Goal: Task Accomplishment & Management: Manage account settings

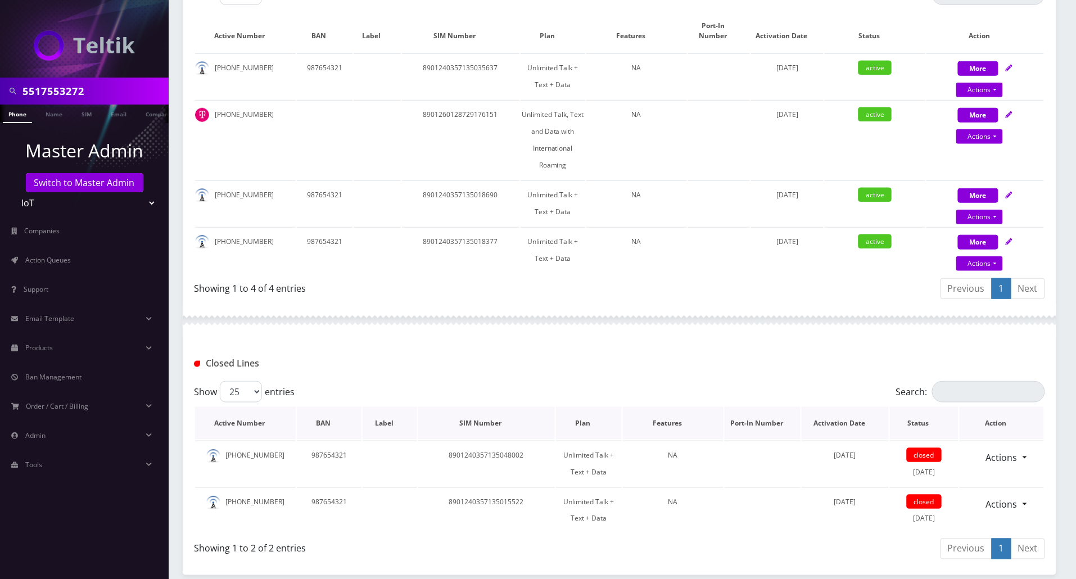
scroll to position [300, 0]
click at [1014, 455] on link "Actions" at bounding box center [1002, 457] width 46 height 21
click at [987, 486] on link "Reopen" at bounding box center [1009, 482] width 90 height 17
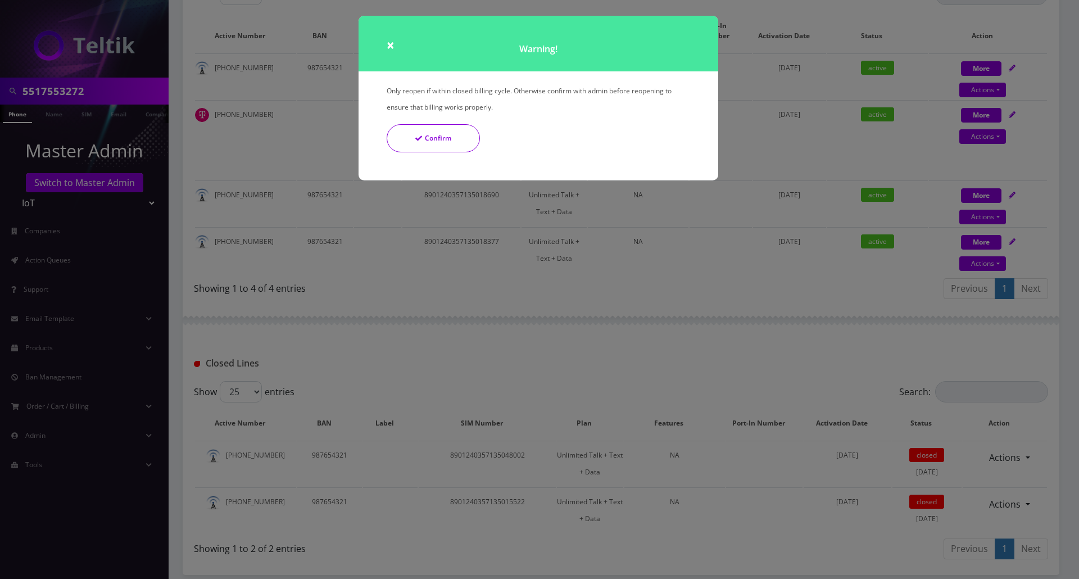
click at [407, 146] on button "Confirm" at bounding box center [433, 138] width 93 height 28
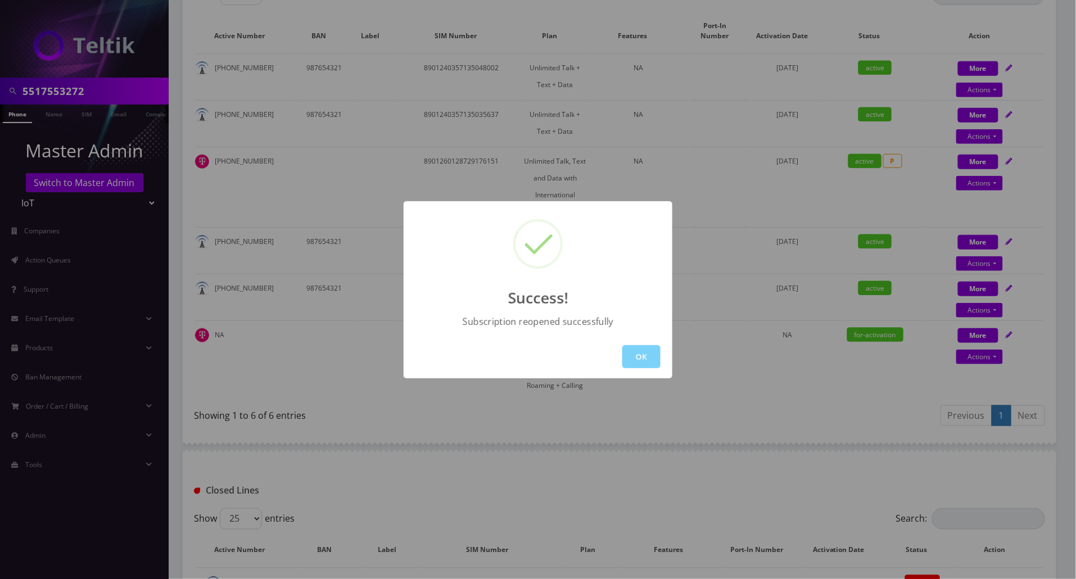
click at [636, 352] on button "OK" at bounding box center [641, 356] width 38 height 23
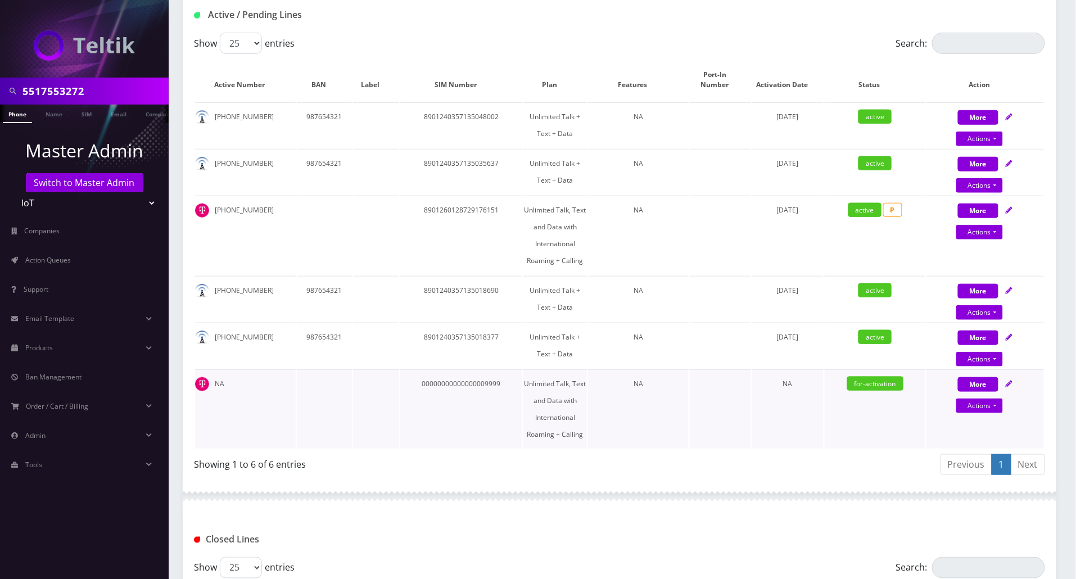
scroll to position [225, 0]
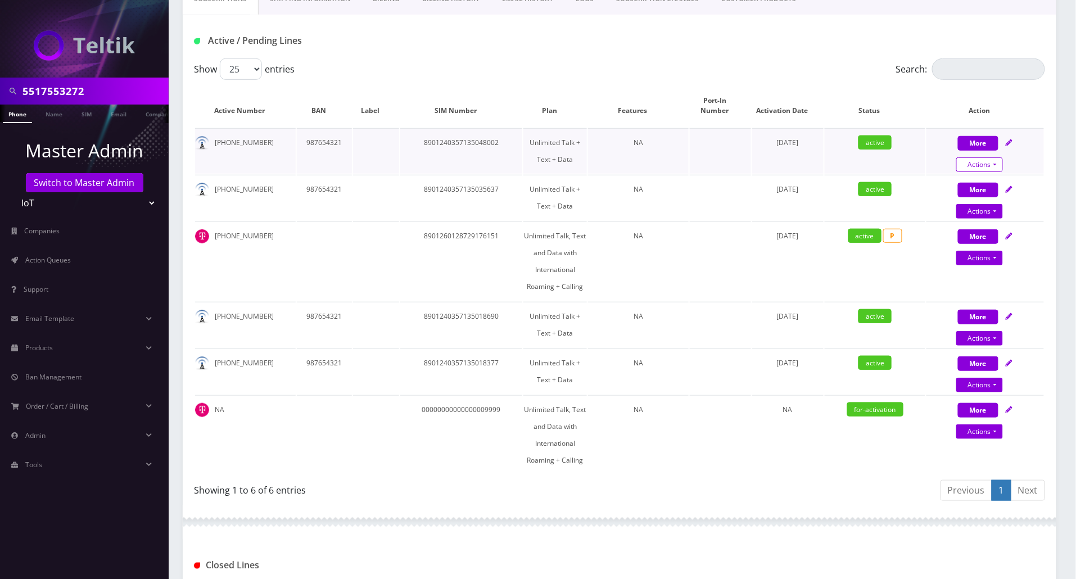
click at [985, 164] on link "Actions" at bounding box center [979, 164] width 47 height 15
select select "TMO eSim - $10 (Domestic)"
select select "400"
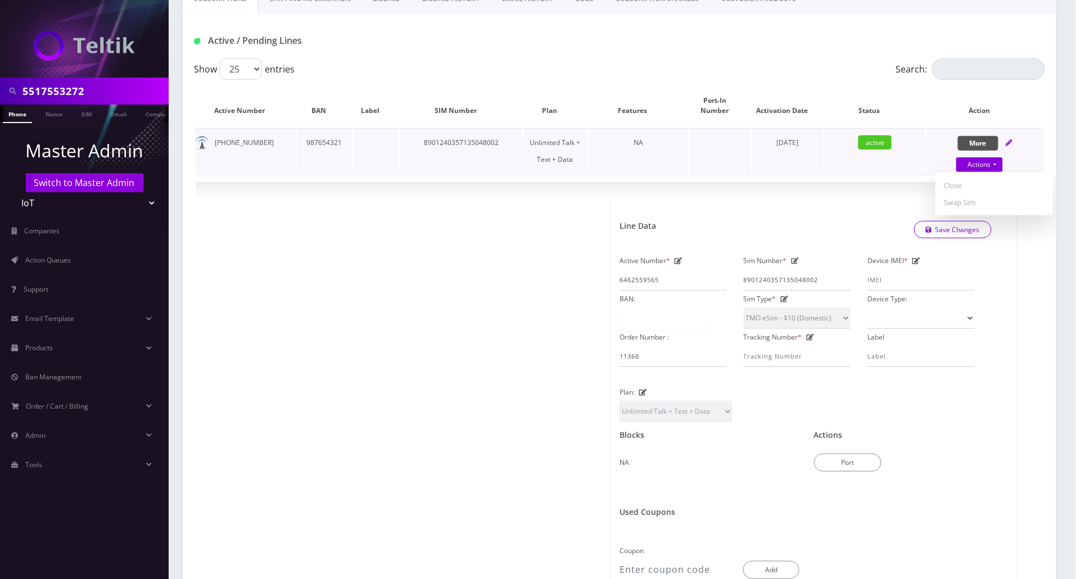
click at [984, 138] on button "More" at bounding box center [978, 143] width 40 height 15
select select "TMO eSim - $10 (Domestic)"
select select "400"
click at [1014, 142] on div "More Actions Suspend Close Swap Sim Confirm" at bounding box center [984, 151] width 117 height 34
select select "TMO eSim - $10 (Domestic)"
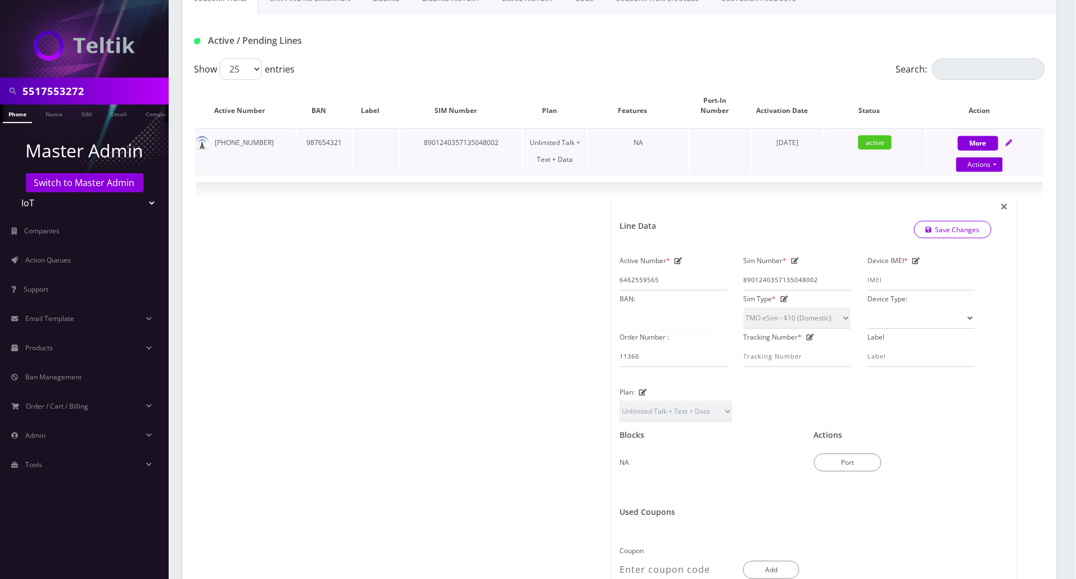
select select "400"
click at [983, 143] on button "More" at bounding box center [978, 143] width 40 height 15
select select "TMO eSim - $10 (Domestic)"
select select "400"
click at [915, 148] on td "active" at bounding box center [875, 151] width 101 height 46
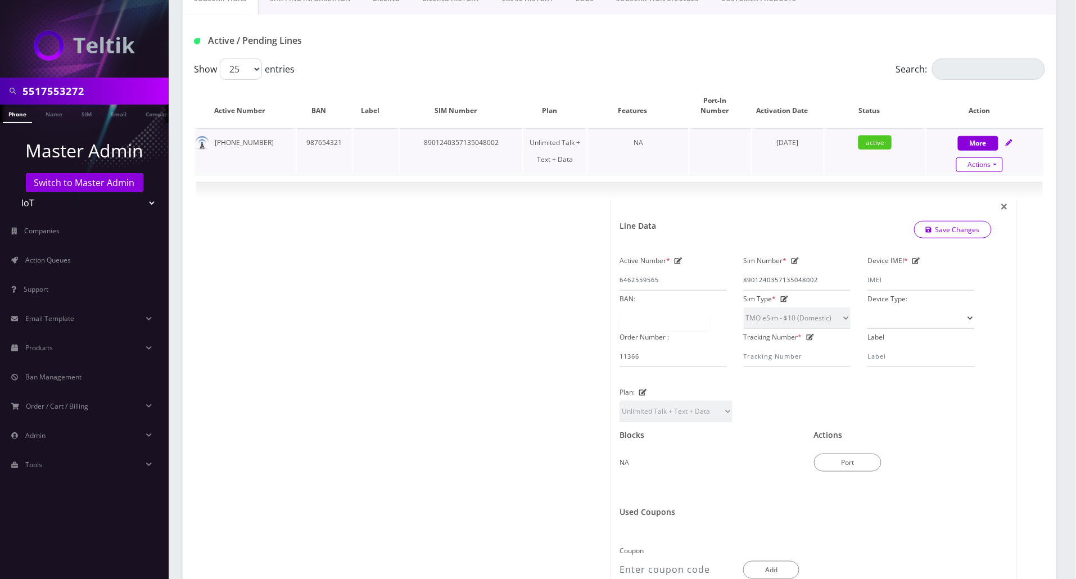
click at [986, 167] on link "Actions" at bounding box center [979, 164] width 47 height 15
click at [967, 187] on link "Close" at bounding box center [993, 185] width 117 height 17
type input "[DATE]"
select select "TMO eSim - $10 (Domestic)"
select select "400"
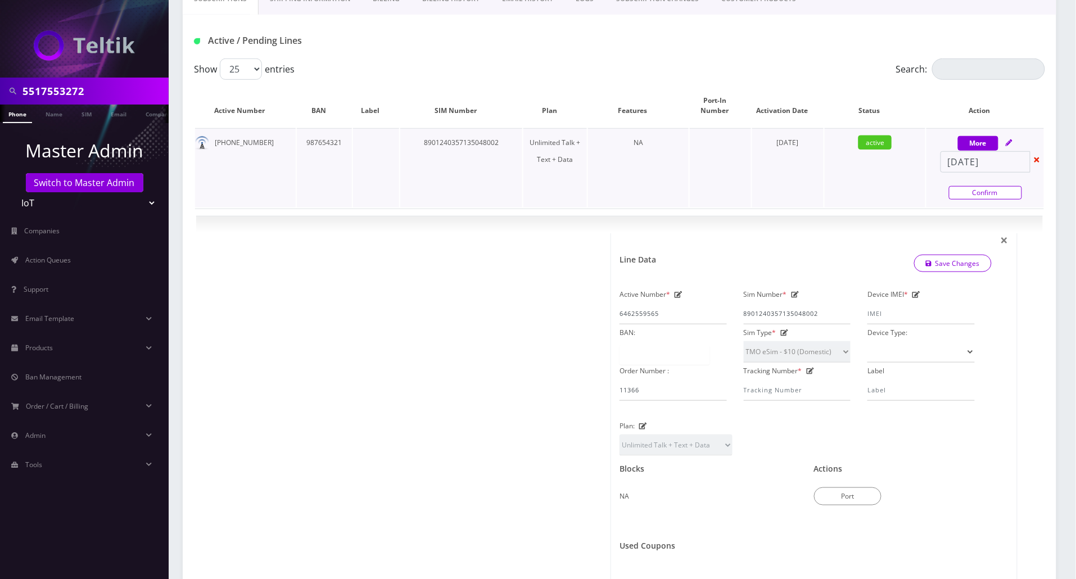
click at [988, 192] on link "Confirm" at bounding box center [985, 192] width 73 height 13
select select "TMO eSim - $10 (Domestic)"
select select "400"
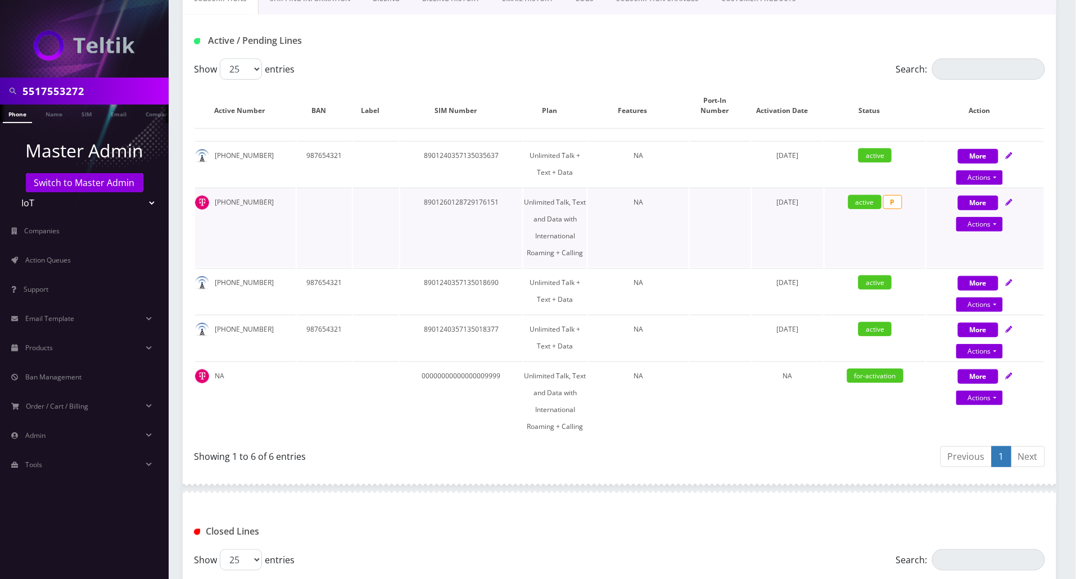
scroll to position [0, 0]
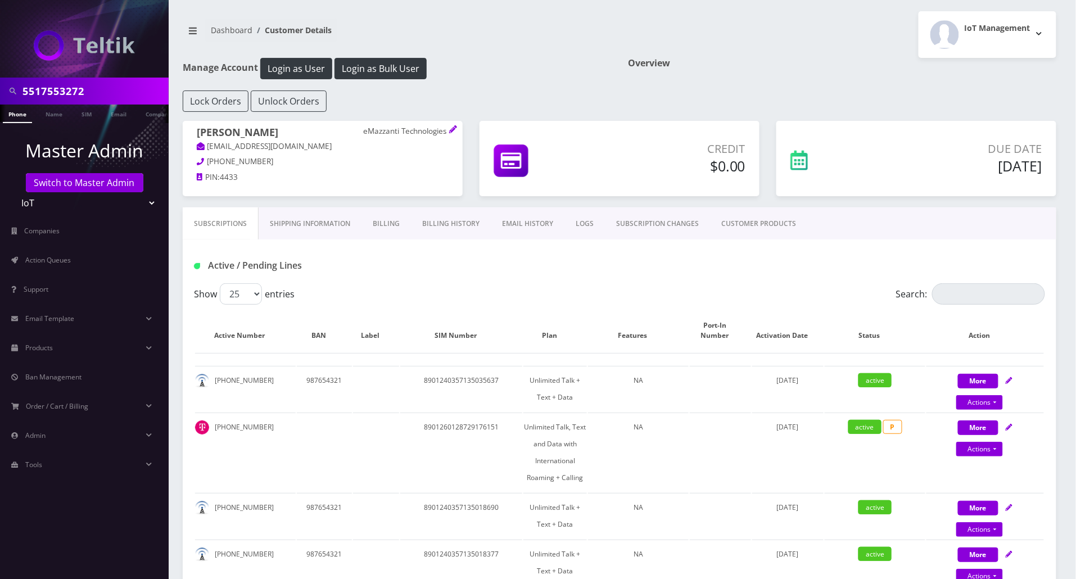
drag, startPoint x: 292, startPoint y: 133, endPoint x: 198, endPoint y: 133, distance: 94.4
click at [198, 133] on h1 "[PERSON_NAME] eMazzanti Technologies" at bounding box center [323, 133] width 252 height 14
copy h1 "[PERSON_NAME]"
click at [61, 259] on span "Action Queues" at bounding box center [48, 260] width 46 height 10
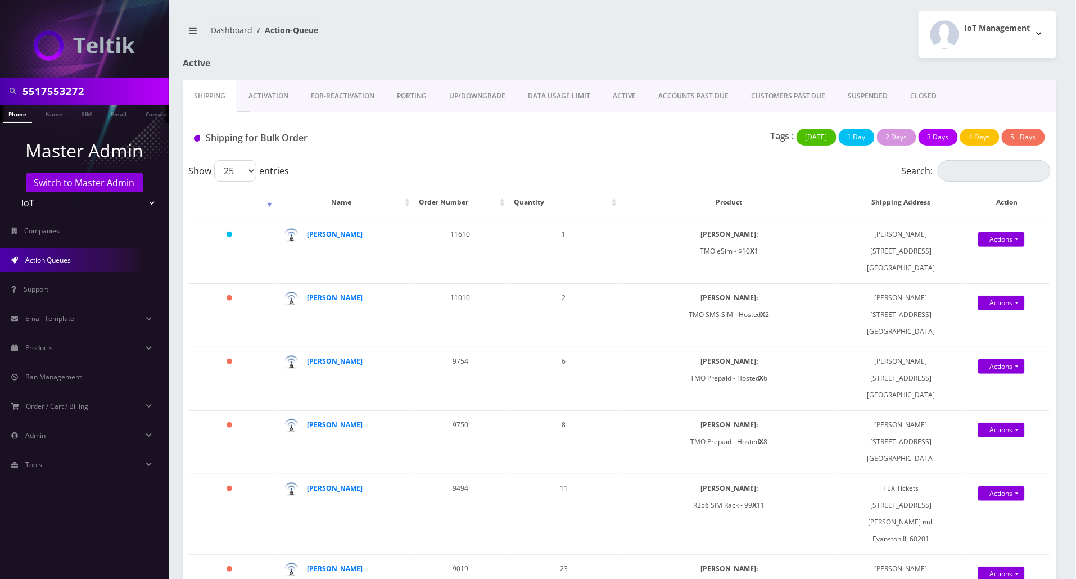
click at [274, 101] on link "Activation" at bounding box center [268, 96] width 62 height 33
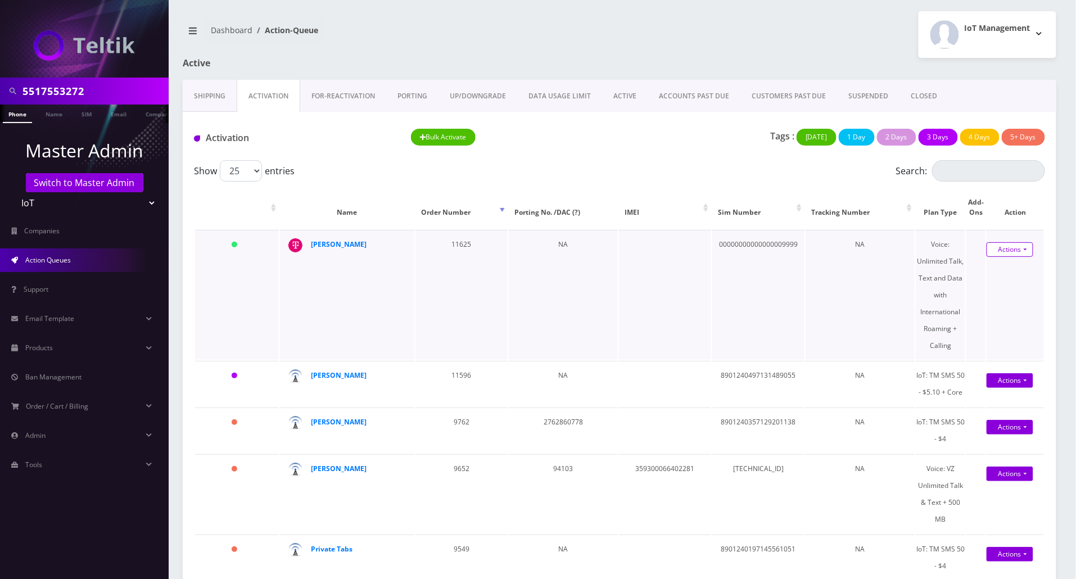
click at [1002, 250] on link "Actions" at bounding box center [1010, 249] width 47 height 15
click at [981, 268] on link "Activate" at bounding box center [1009, 270] width 90 height 17
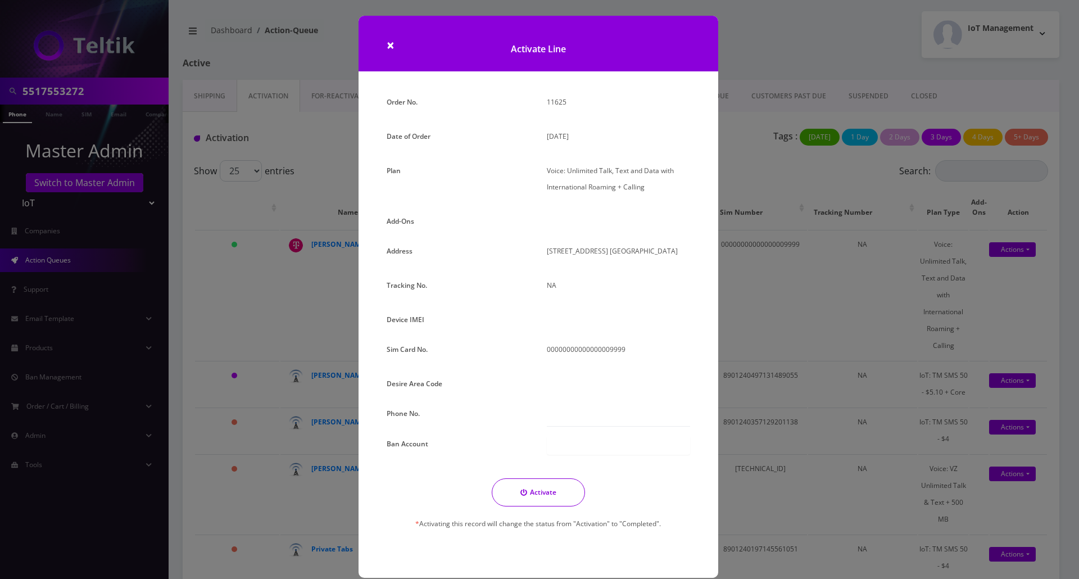
click at [632, 350] on p "00000000000000009999" at bounding box center [618, 349] width 143 height 16
drag, startPoint x: 608, startPoint y: 350, endPoint x: 616, endPoint y: 350, distance: 8.4
click at [614, 350] on p "00000000000000009999" at bounding box center [618, 349] width 143 height 16
click at [624, 349] on p "00000000000000009999" at bounding box center [618, 349] width 143 height 16
click at [573, 418] on input "text" at bounding box center [618, 415] width 143 height 21
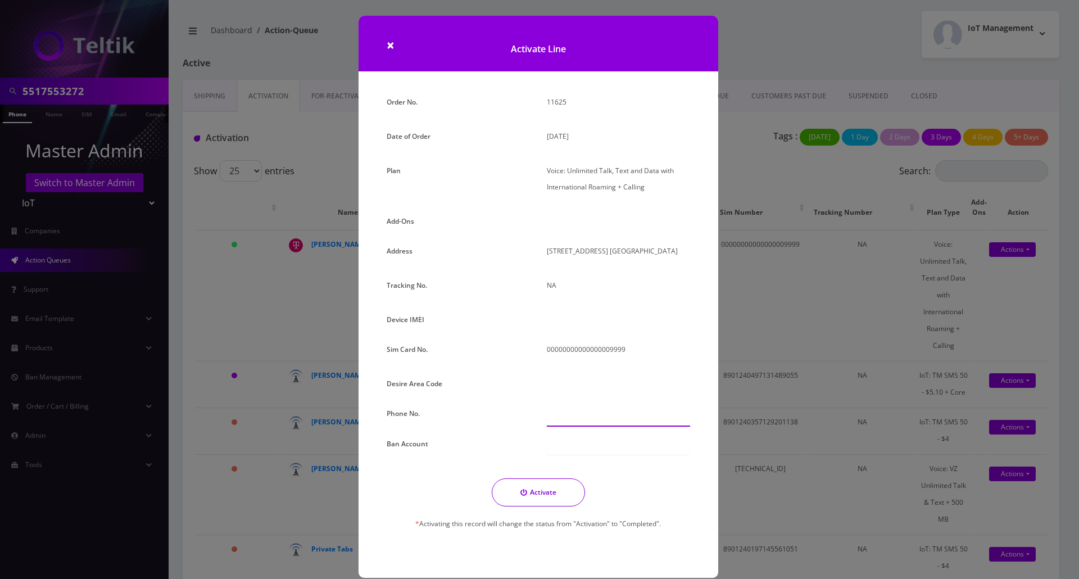
paste input "[PHONE_NUMBER]"
type input "[PHONE_NUMBER]"
drag, startPoint x: 625, startPoint y: 351, endPoint x: 615, endPoint y: 351, distance: 10.1
click at [615, 351] on p "00000000000000009999" at bounding box center [618, 349] width 143 height 16
click at [617, 350] on p "00000000000000009999" at bounding box center [618, 349] width 143 height 16
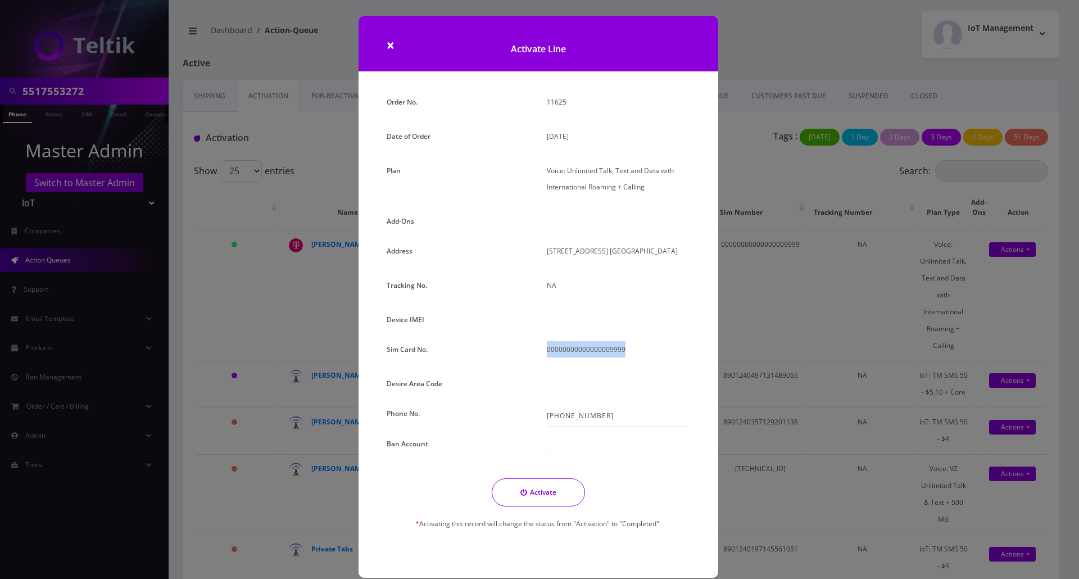
drag, startPoint x: 622, startPoint y: 349, endPoint x: 520, endPoint y: 347, distance: 101.8
click at [520, 347] on div "Order No. 11625 Date of Order September 18, 2025 Plan Voice: Unlimited Talk, Te…" at bounding box center [538, 322] width 320 height 456
click at [644, 360] on div "00000000000000009999" at bounding box center [619, 353] width 160 height 25
click at [536, 494] on button "Activate" at bounding box center [538, 492] width 93 height 28
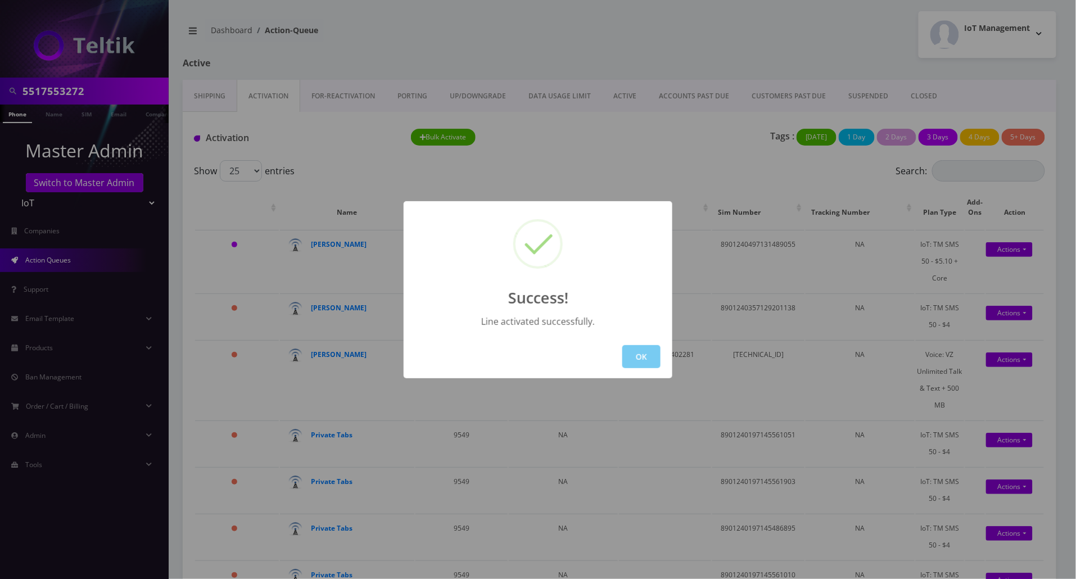
click at [651, 354] on button "OK" at bounding box center [641, 356] width 38 height 23
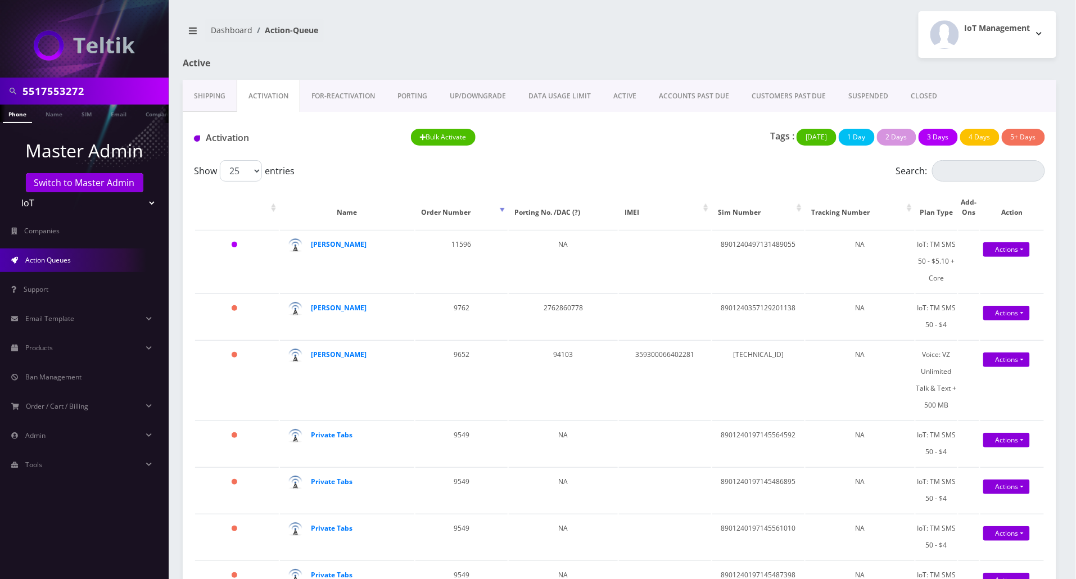
click at [201, 91] on link "Shipping" at bounding box center [210, 96] width 54 height 33
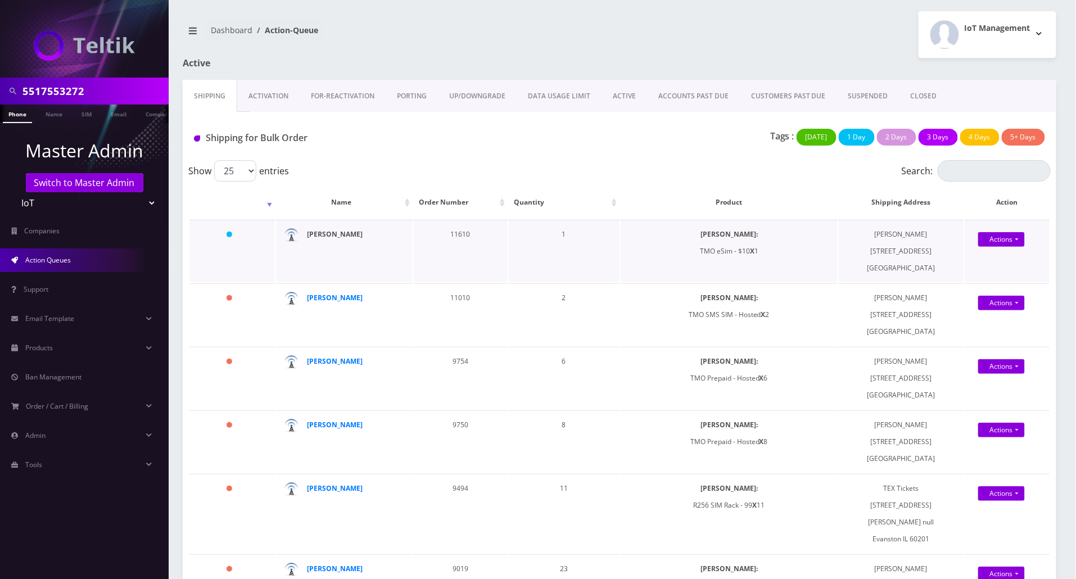
click at [322, 233] on strong "[PERSON_NAME]" at bounding box center [335, 234] width 56 height 10
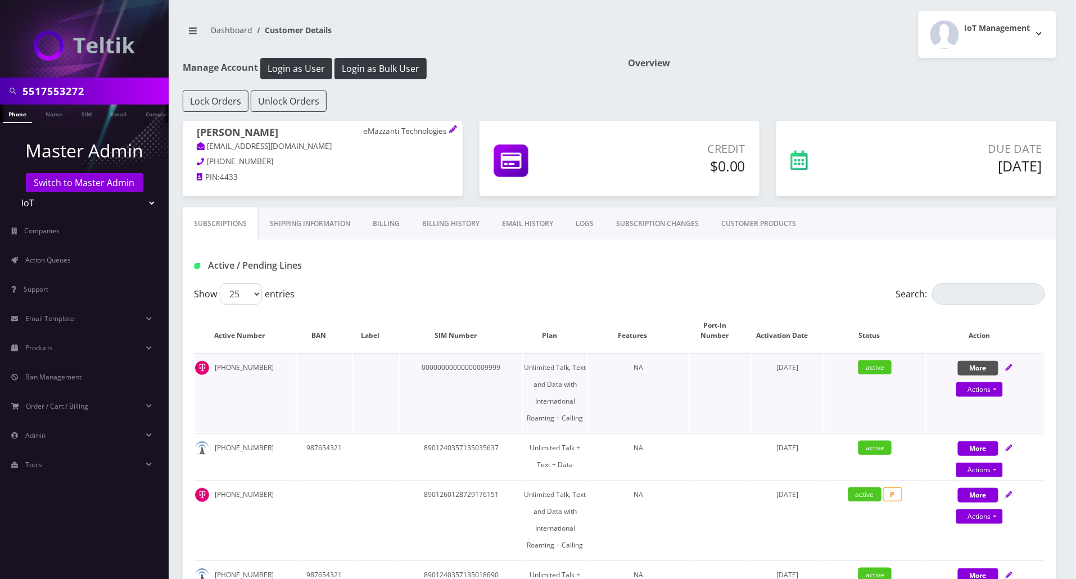
click at [984, 364] on button "More" at bounding box center [978, 368] width 40 height 15
select select "TMO eSim - $10"
select select "528"
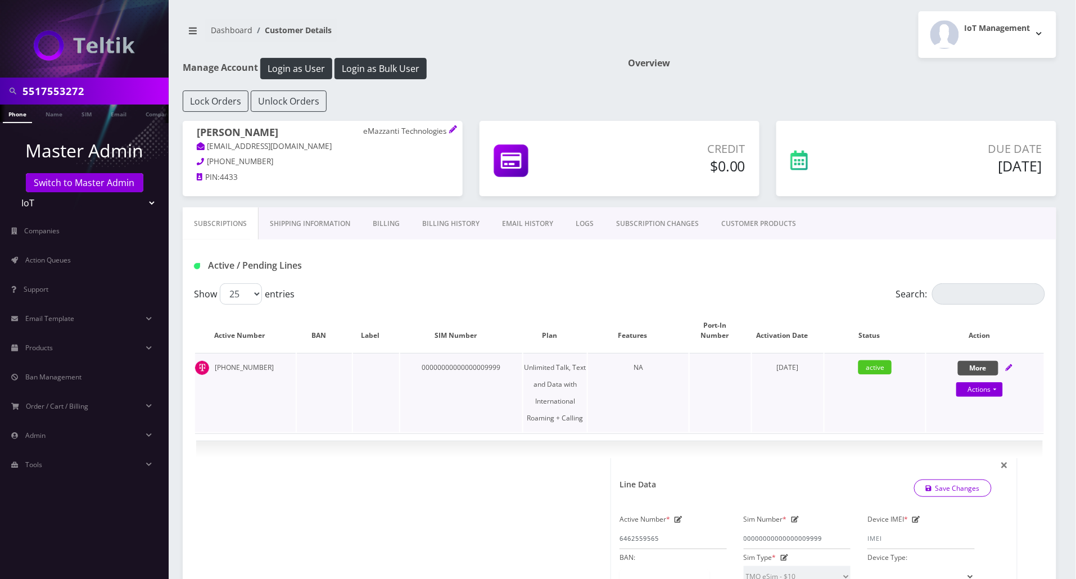
scroll to position [75, 0]
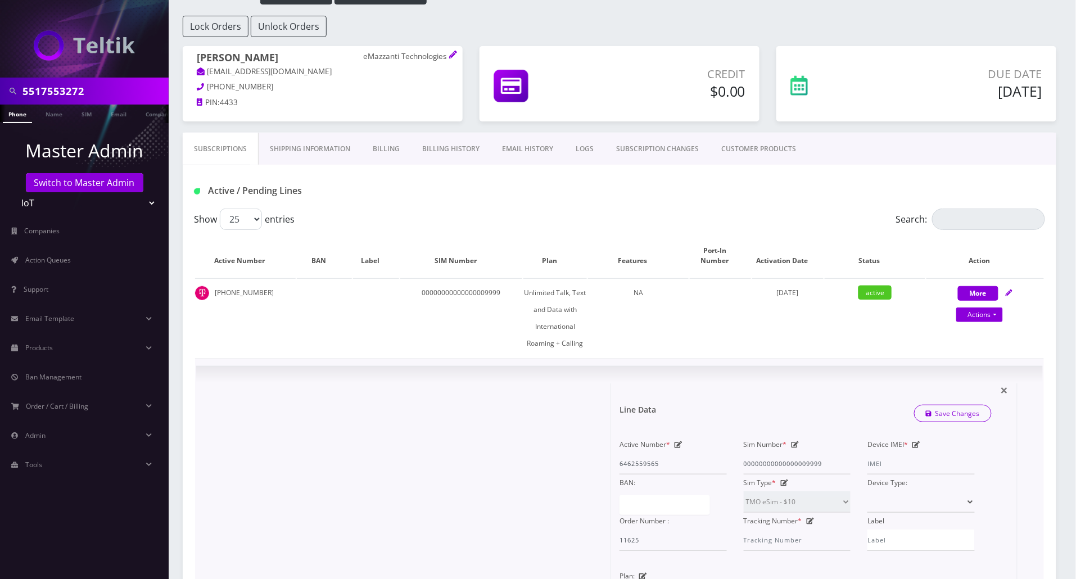
click at [797, 444] on icon at bounding box center [795, 444] width 8 height 7
drag, startPoint x: 831, startPoint y: 468, endPoint x: 730, endPoint y: 458, distance: 101.7
click at [730, 458] on div "Active Number * 6462559565 Sim Number * 00000000000000009999 Device IMEI * BAN:…" at bounding box center [797, 493] width 372 height 115
paste input "8901260128737655634"
type input "8901260128737655634"
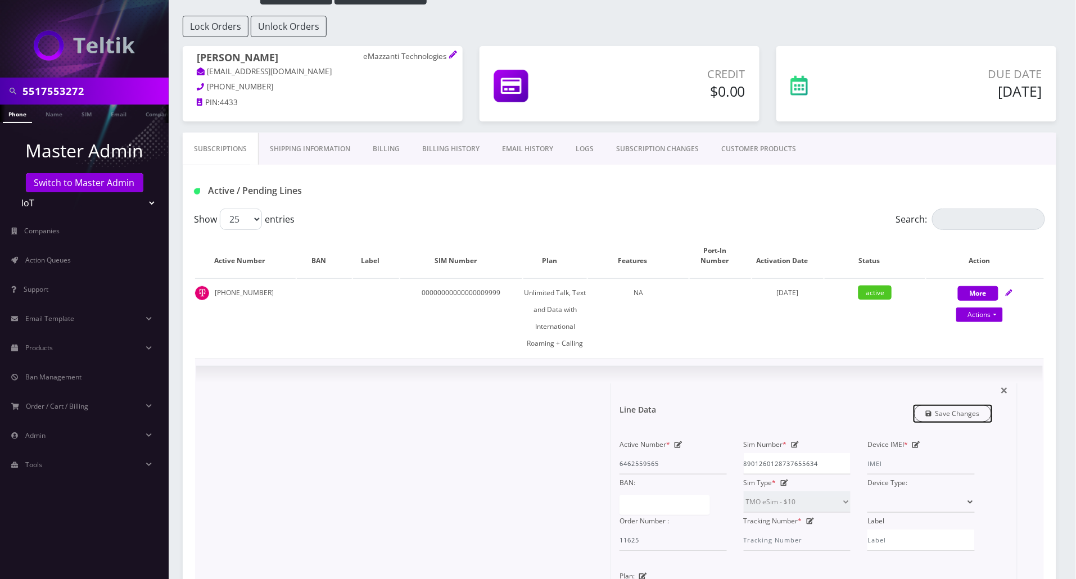
click at [945, 417] on link "Save Changes" at bounding box center [953, 413] width 78 height 17
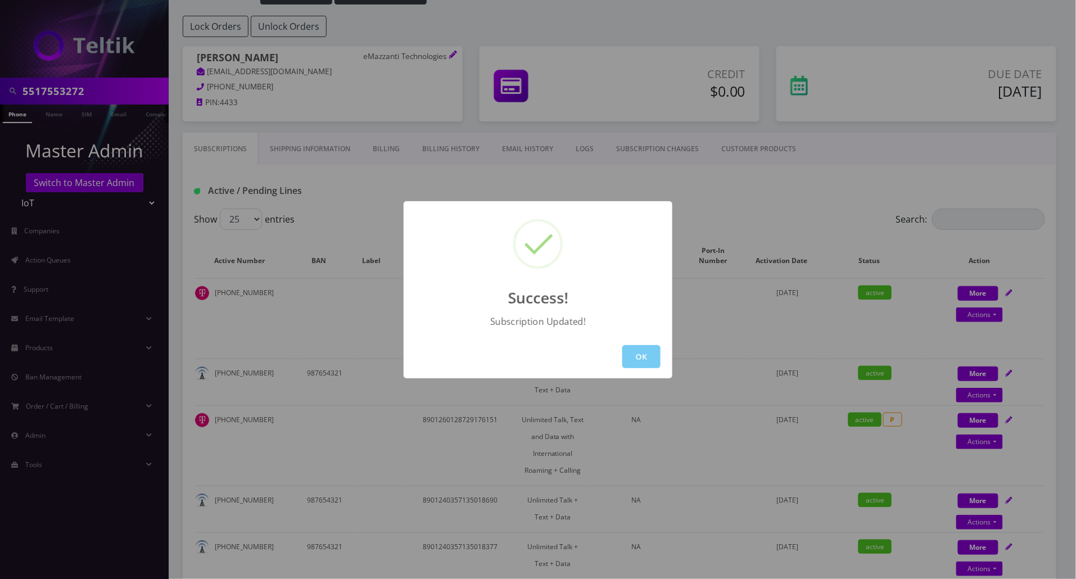
click at [642, 360] on button "OK" at bounding box center [641, 356] width 38 height 23
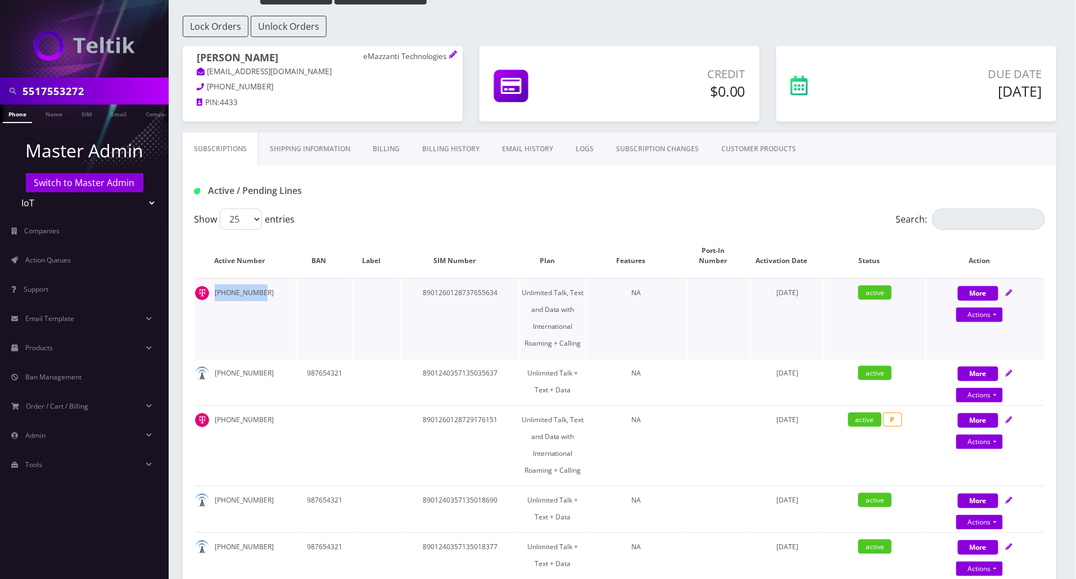
drag, startPoint x: 256, startPoint y: 290, endPoint x: 214, endPoint y: 291, distance: 42.2
click at [214, 291] on td "[PHONE_NUMBER]" at bounding box center [245, 317] width 101 height 79
copy td "[PHONE_NUMBER]"
click at [262, 297] on td "[PHONE_NUMBER]" at bounding box center [245, 317] width 101 height 79
drag, startPoint x: 262, startPoint y: 297, endPoint x: 212, endPoint y: 293, distance: 50.2
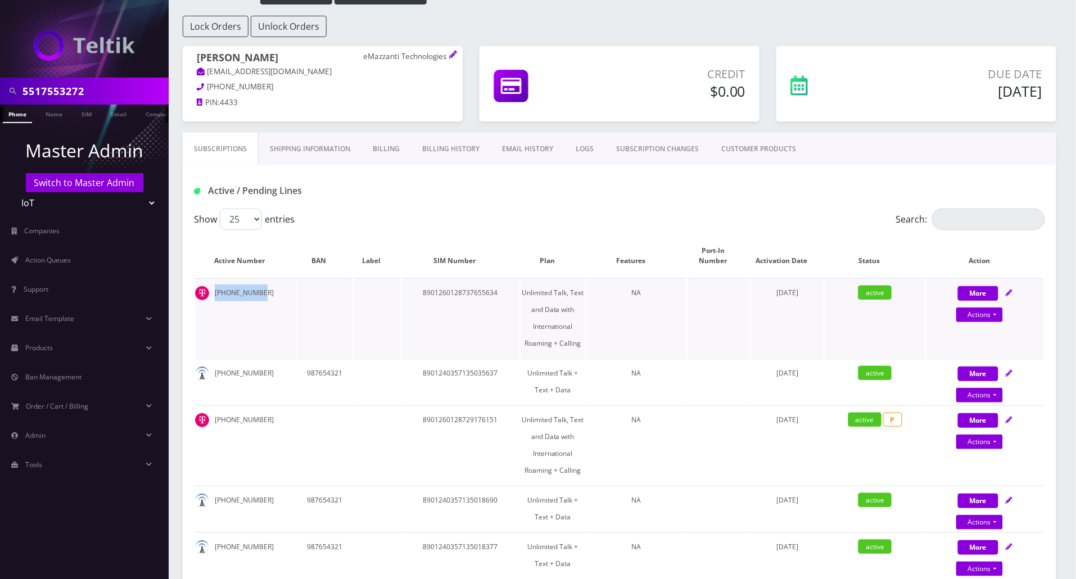
click at [212, 293] on td "[PHONE_NUMBER]" at bounding box center [245, 317] width 101 height 79
copy td "[PHONE_NUMBER]"
